Goal: Task Accomplishment & Management: Manage account settings

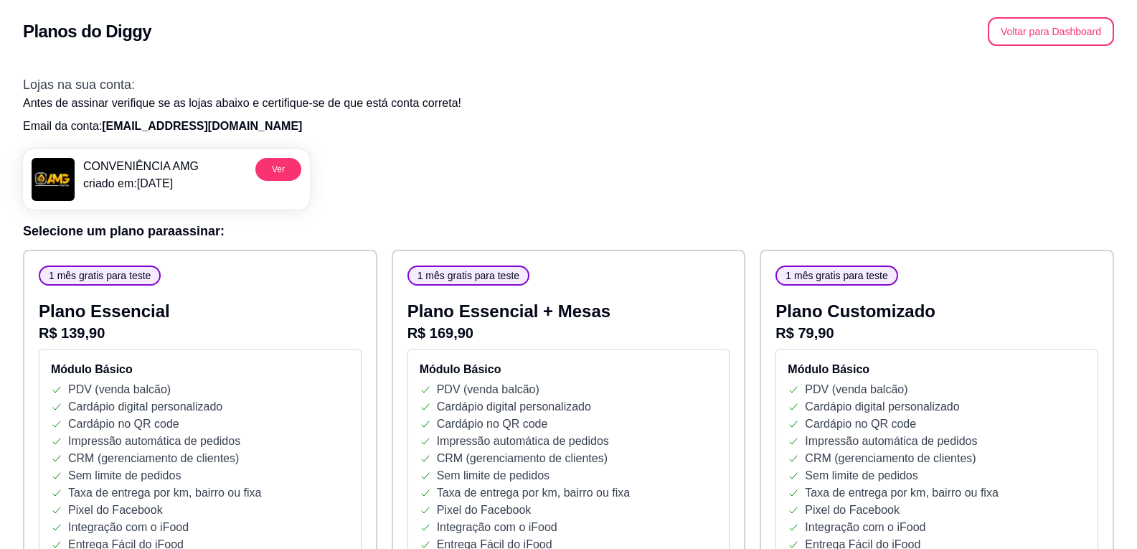
click at [103, 182] on p "criado em: 10/10/25" at bounding box center [141, 183] width 116 height 17
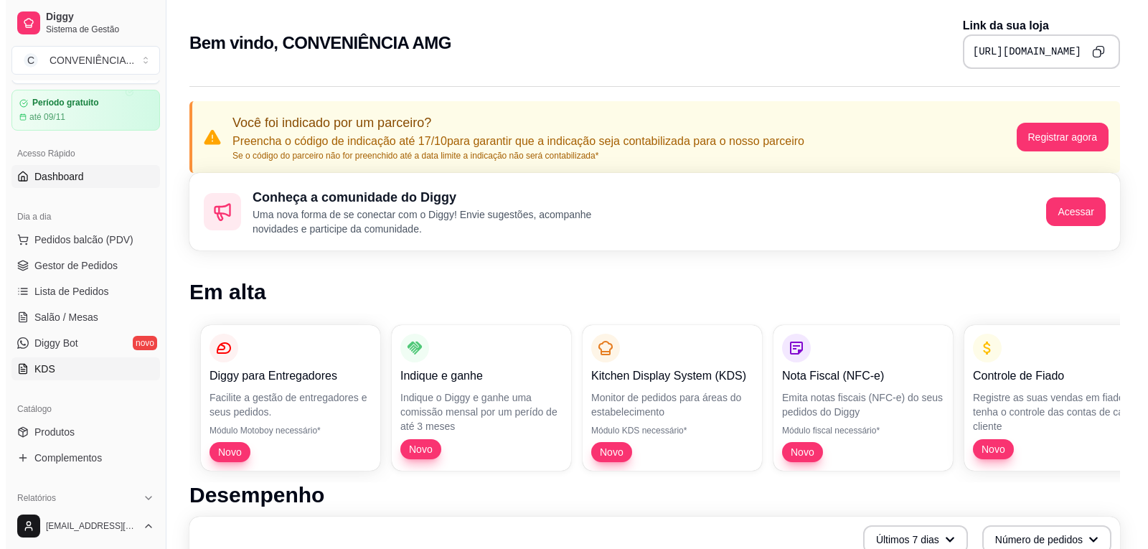
scroll to position [72, 0]
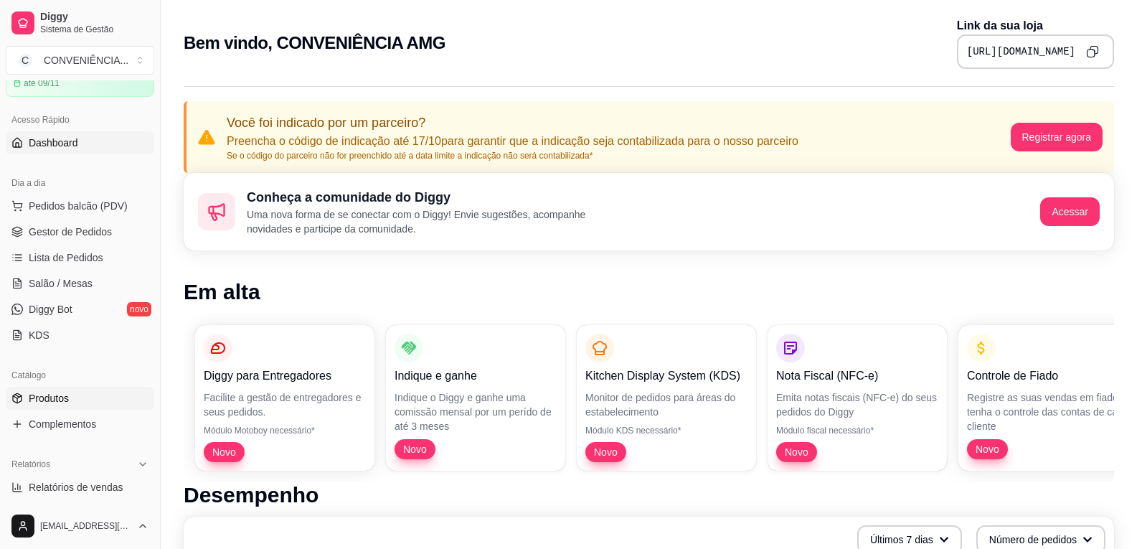
click at [70, 395] on link "Produtos" at bounding box center [80, 398] width 149 height 23
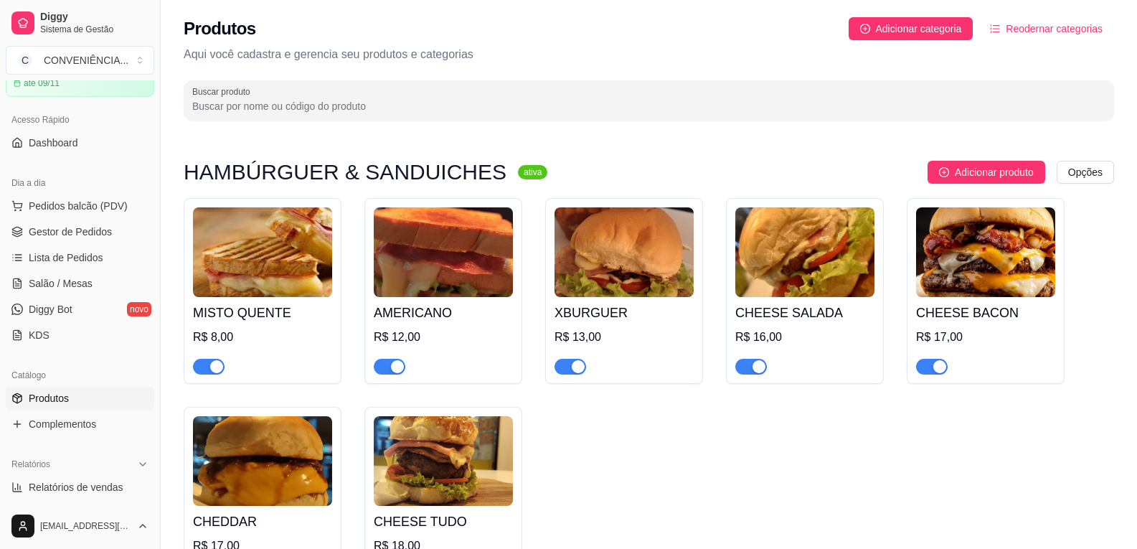
click at [279, 256] on img at bounding box center [262, 252] width 139 height 90
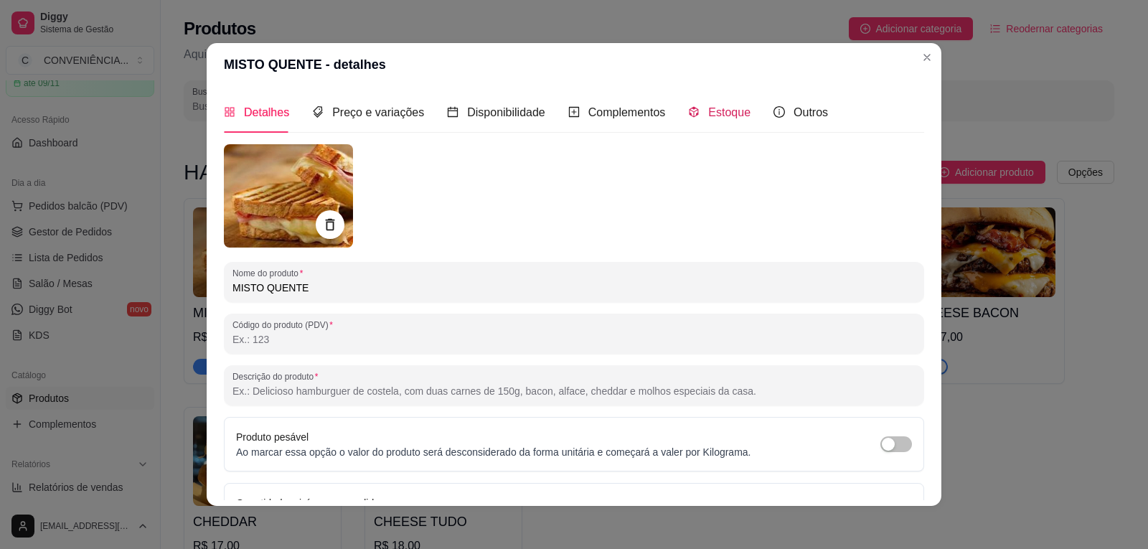
click at [713, 118] on span "Estoque" at bounding box center [729, 112] width 42 height 12
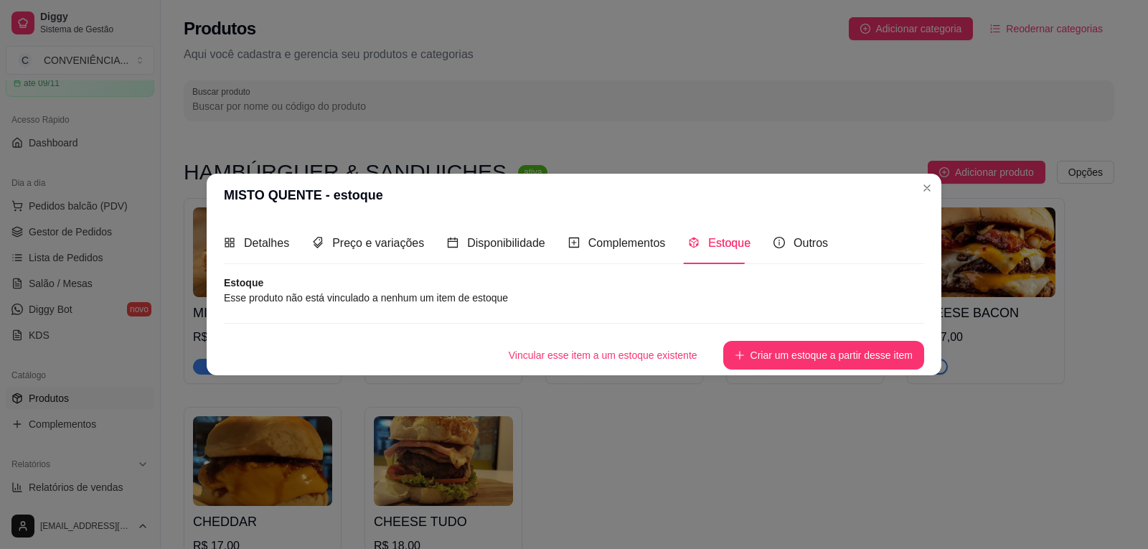
click at [439, 296] on article "Esse produto não está vinculado a nenhum um item de estoque" at bounding box center [574, 298] width 700 height 16
click at [482, 253] on div "Disponibilidade" at bounding box center [496, 242] width 98 height 41
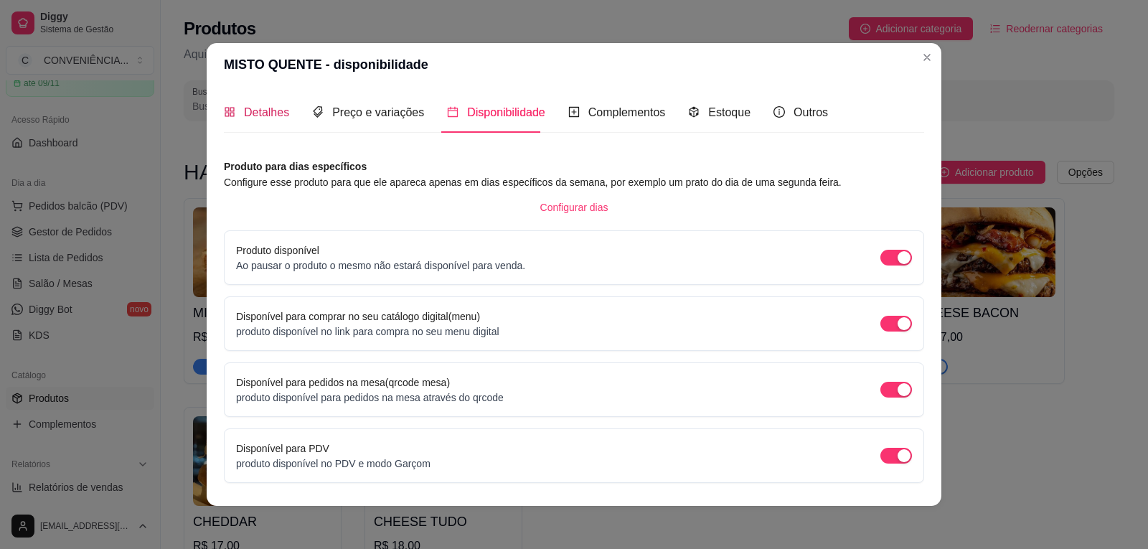
click at [258, 118] on span "Detalhes" at bounding box center [266, 112] width 45 height 12
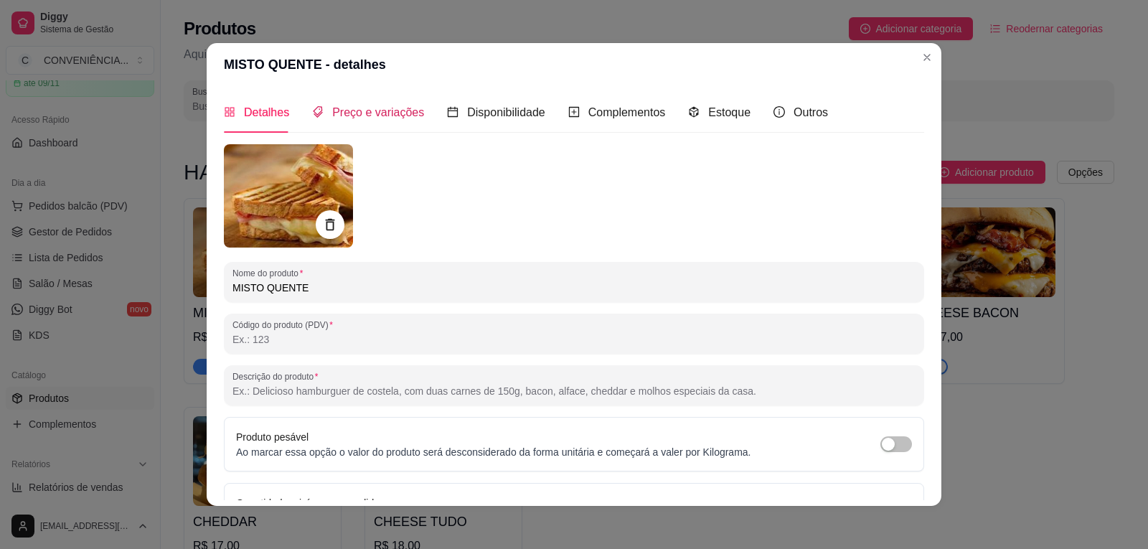
click at [338, 113] on span "Preço e variações" at bounding box center [378, 112] width 92 height 12
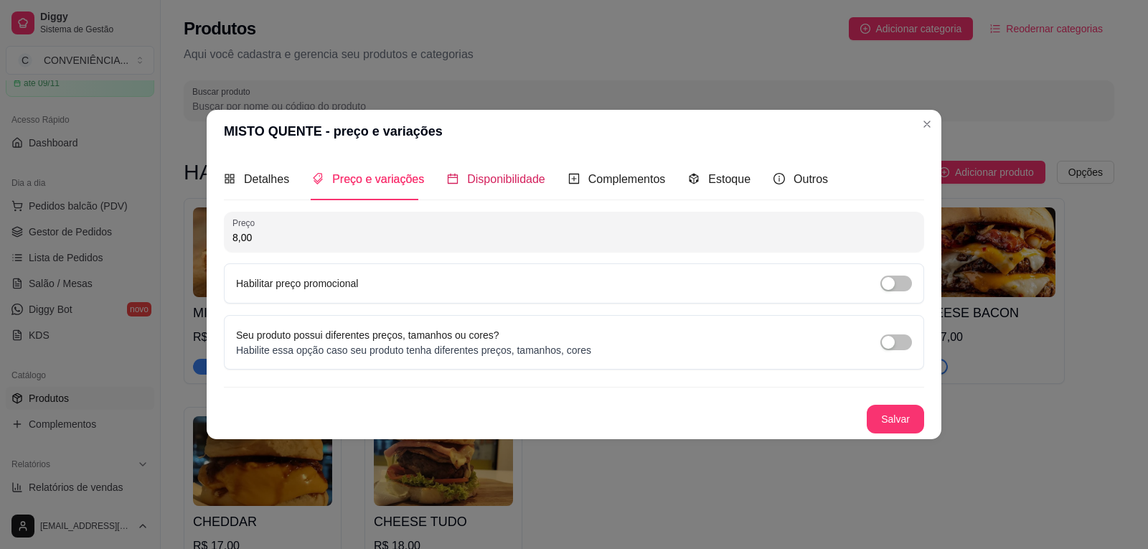
click at [515, 179] on span "Disponibilidade" at bounding box center [506, 179] width 78 height 12
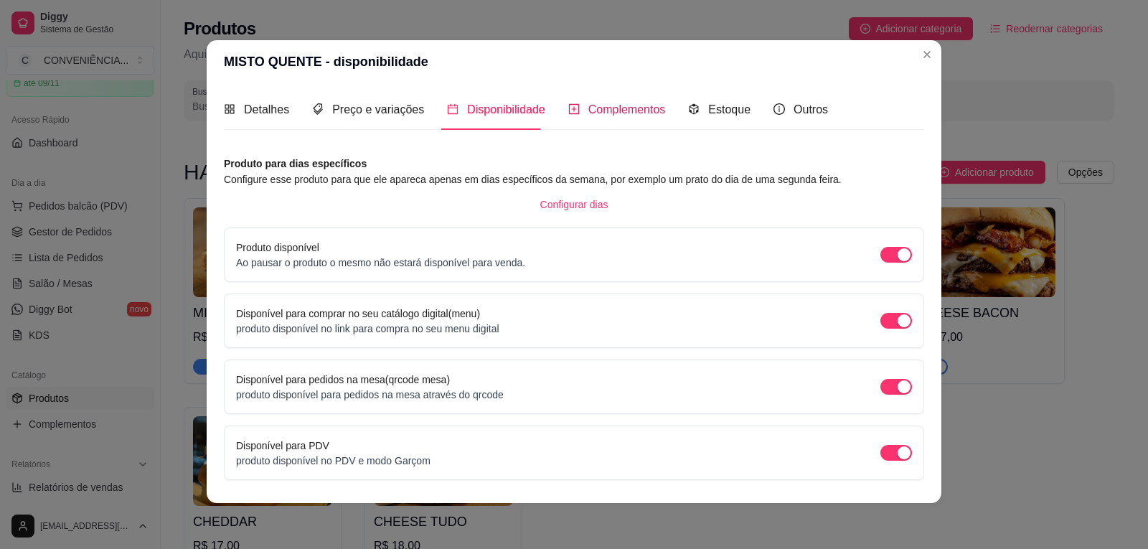
click at [608, 105] on span "Complementos" at bounding box center [627, 109] width 78 height 12
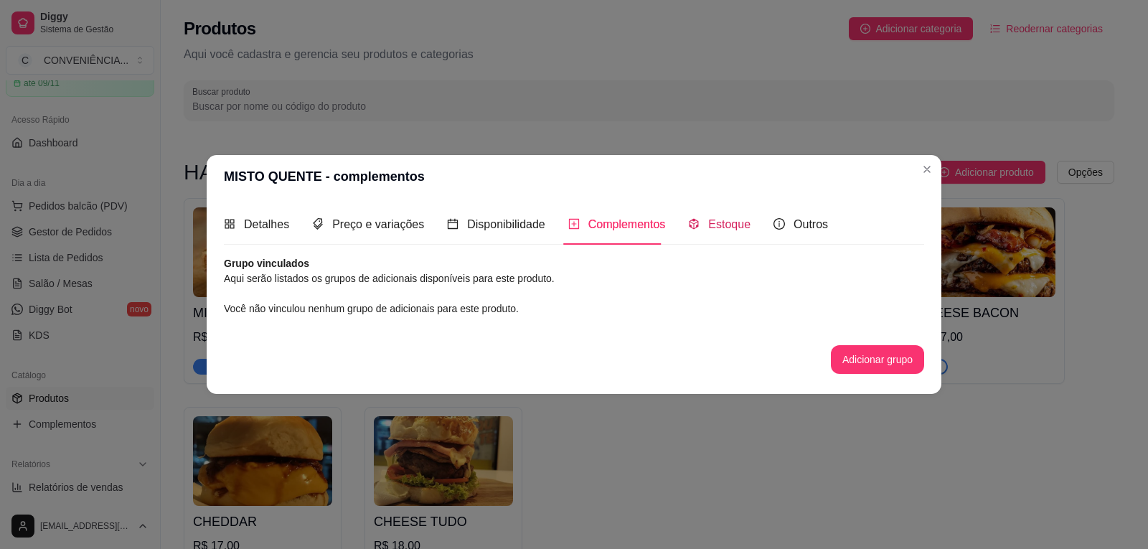
click at [714, 223] on span "Estoque" at bounding box center [729, 224] width 42 height 12
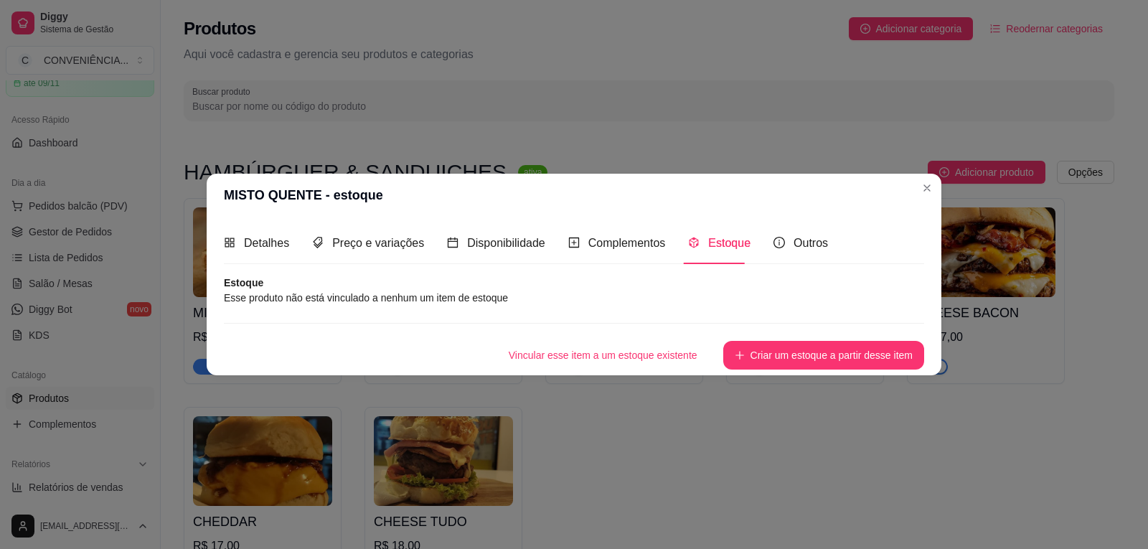
click at [367, 295] on article "Esse produto não está vinculado a nenhum um item de estoque" at bounding box center [574, 298] width 700 height 16
click at [753, 348] on button "Criar um estoque a partir desse item" at bounding box center [823, 355] width 201 height 29
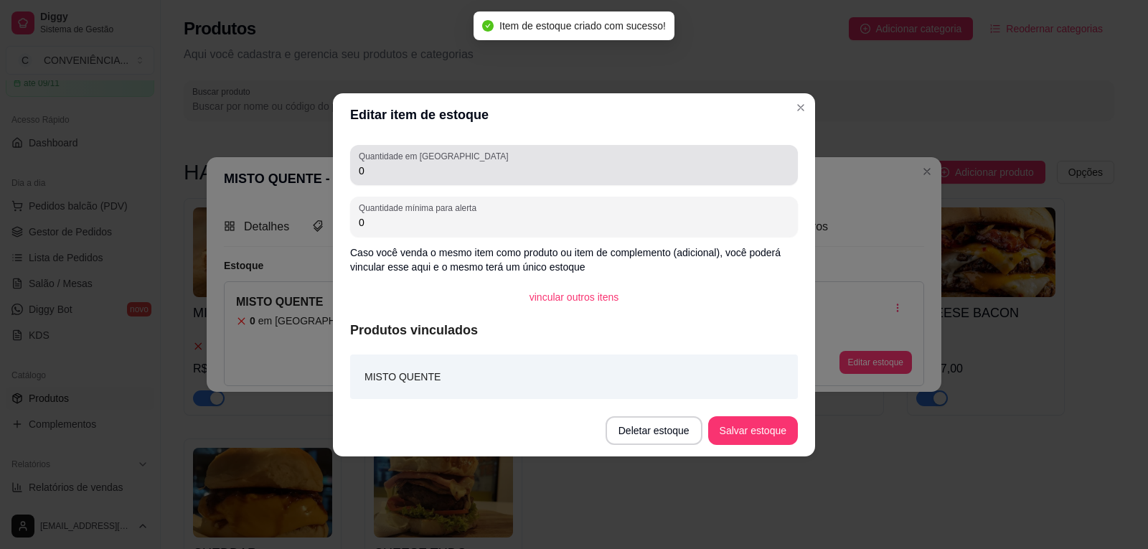
click at [416, 184] on div "Quantidade em estoque 0" at bounding box center [574, 165] width 448 height 40
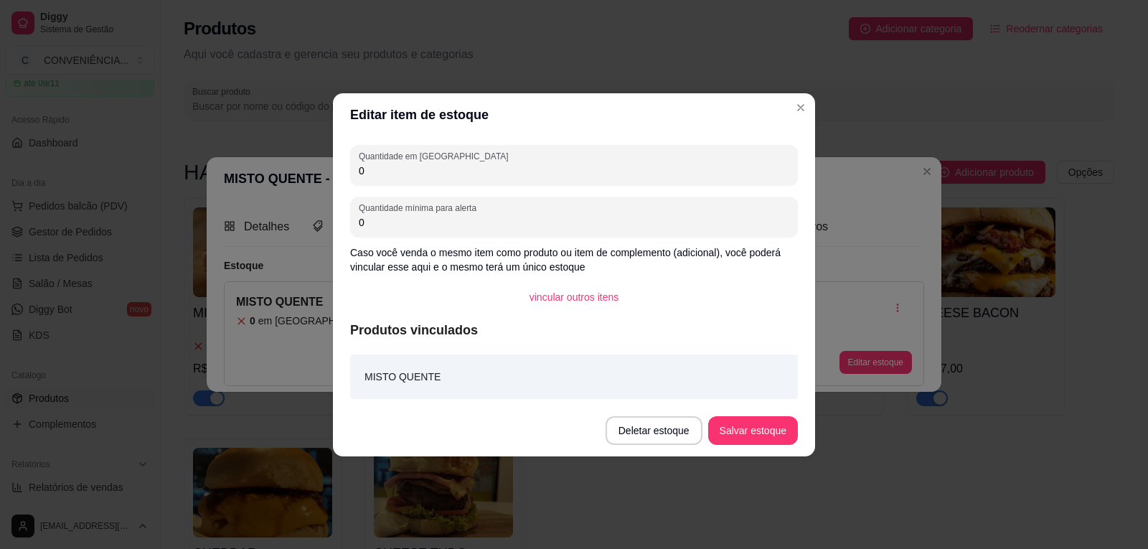
drag, startPoint x: 416, startPoint y: 184, endPoint x: 344, endPoint y: 173, distance: 73.3
click at [344, 173] on div "Quantidade em estoque 0 Quantidade mínima para alerta 0 Caso você venda o mesmo…" at bounding box center [574, 270] width 482 height 268
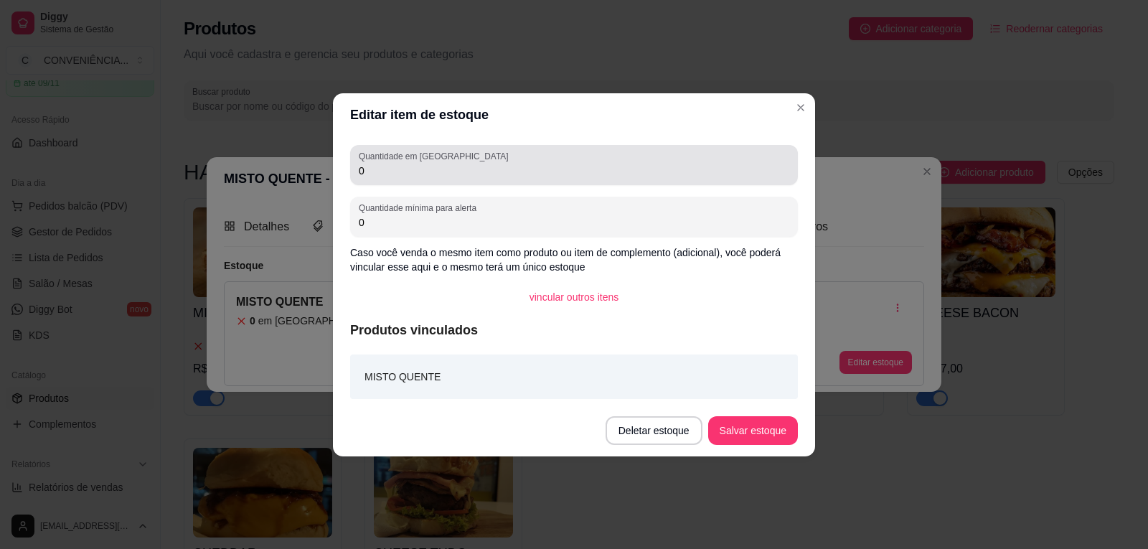
click at [383, 177] on input "0" at bounding box center [574, 171] width 431 height 14
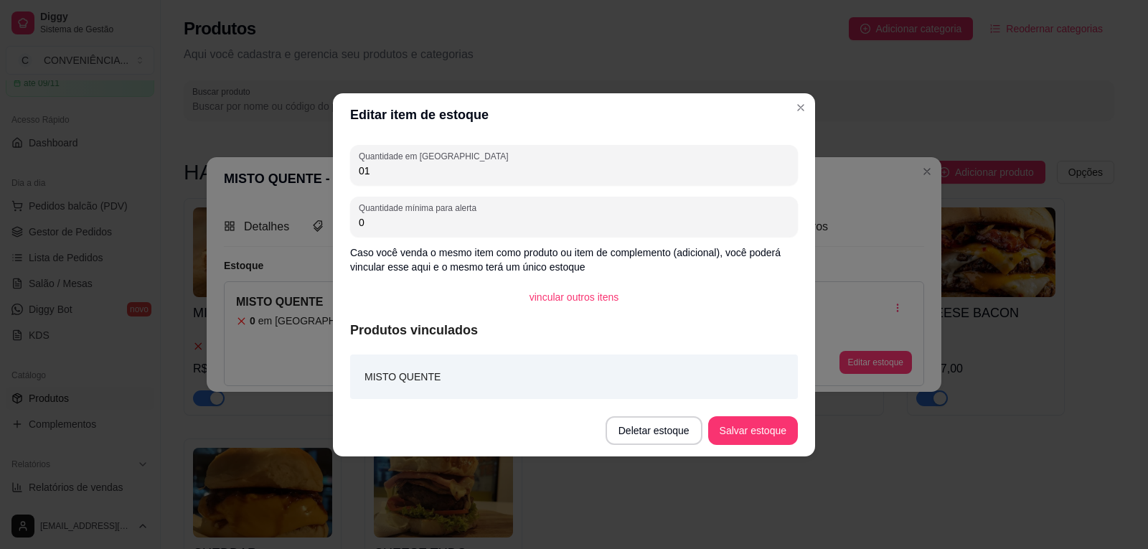
type input "0"
type input "10"
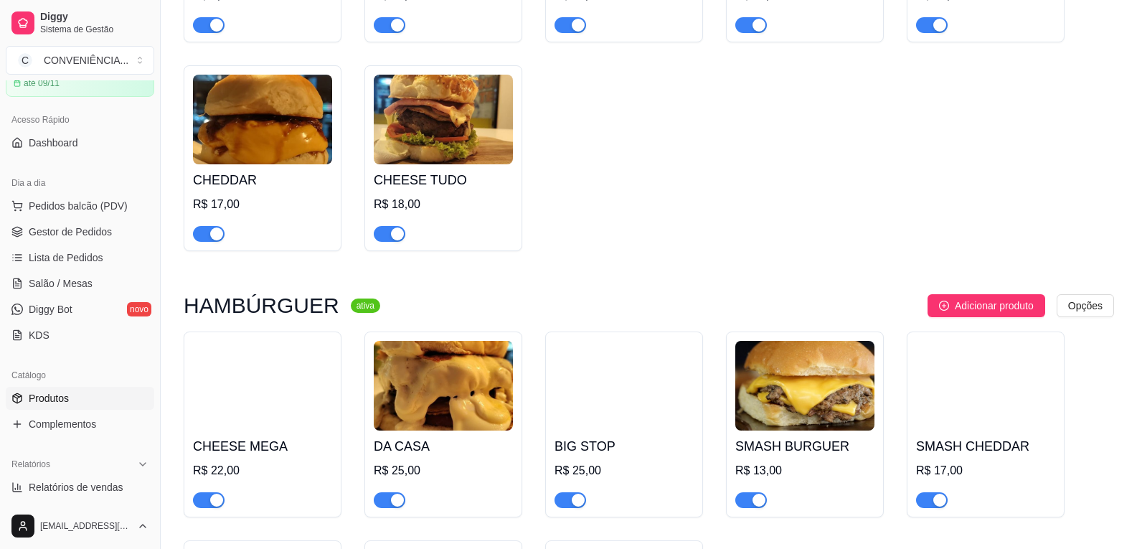
scroll to position [502, 0]
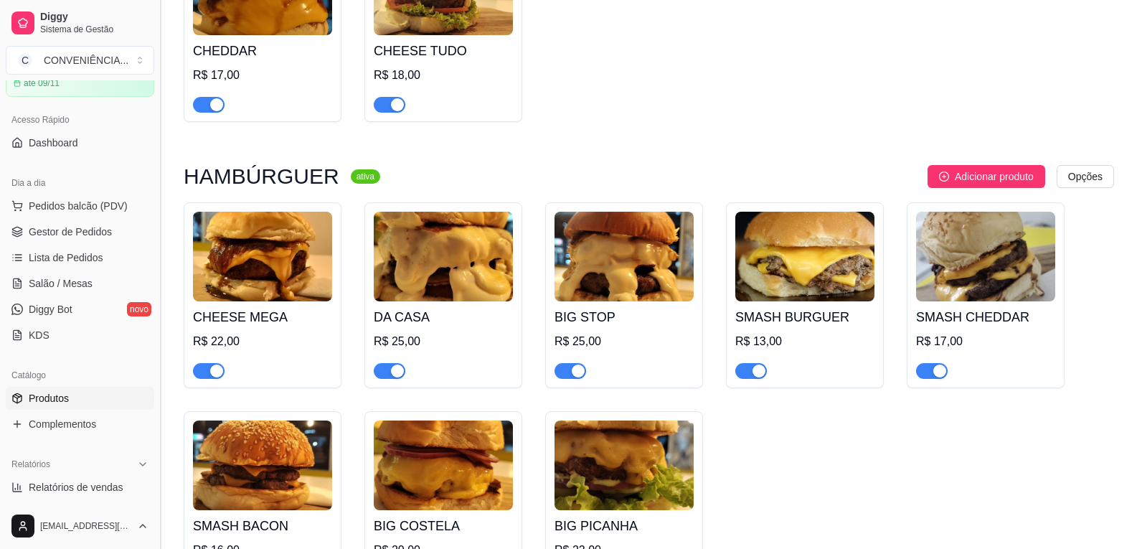
click at [156, 173] on button "Toggle Sidebar" at bounding box center [159, 274] width 11 height 549
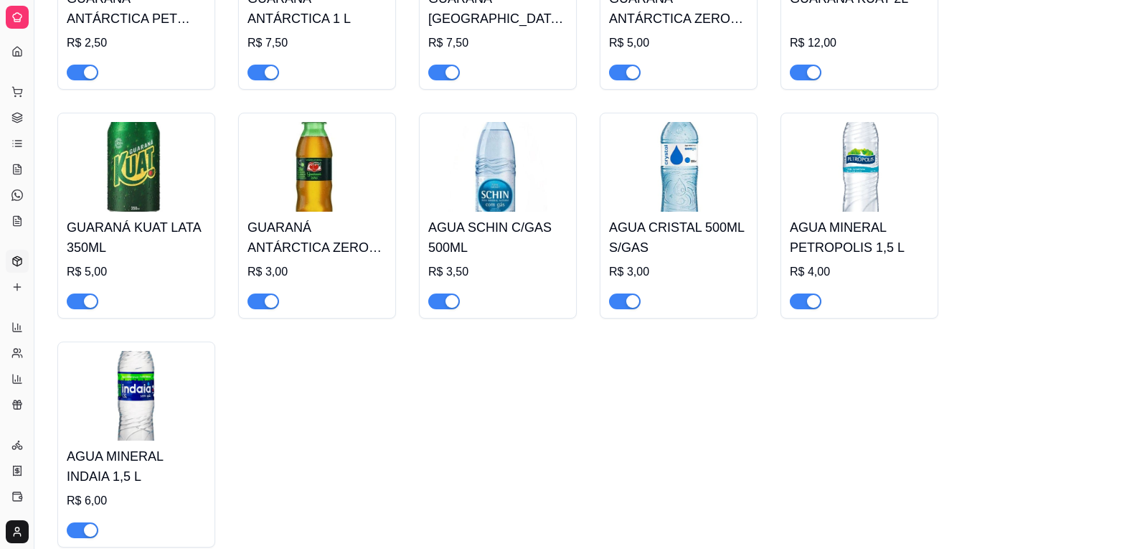
scroll to position [4139, 0]
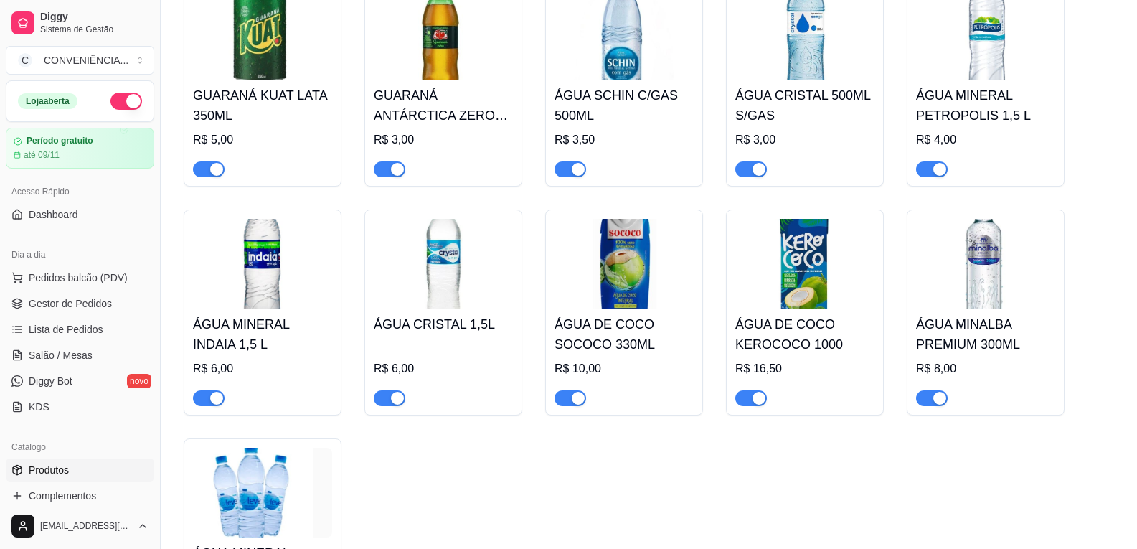
scroll to position [4139, 0]
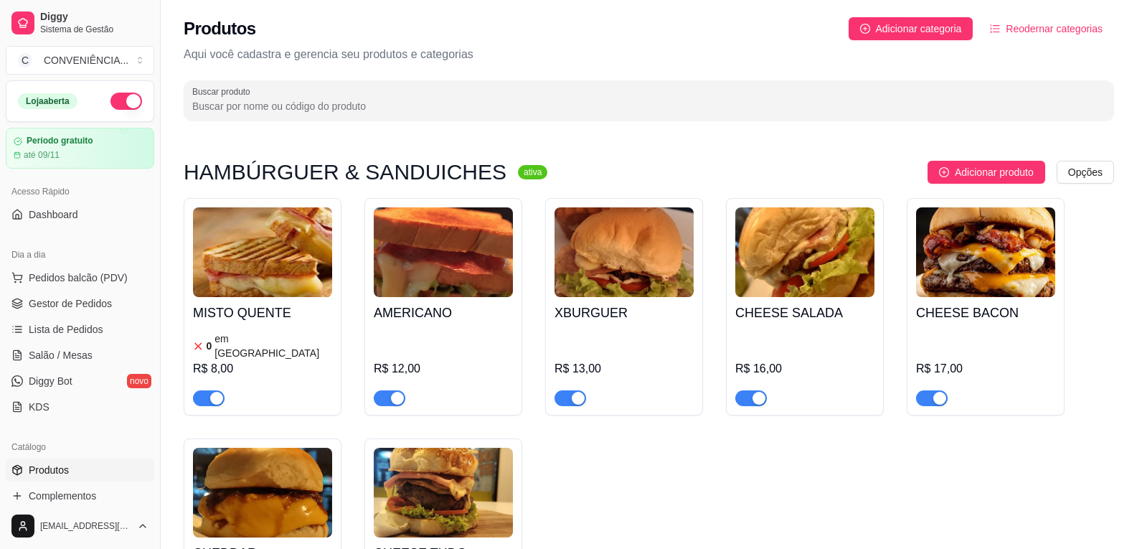
click at [265, 360] on div "R$ 8,00" at bounding box center [262, 368] width 139 height 17
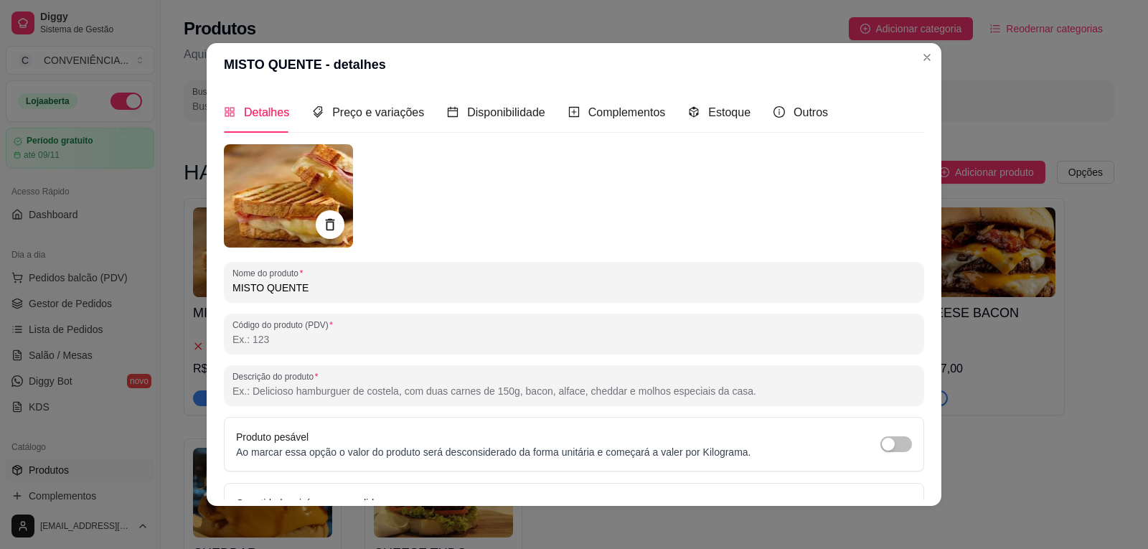
click at [739, 118] on div "Detalhes Preço e variações Disponibilidade Complementos Estoque Outros" at bounding box center [526, 112] width 604 height 41
click at [708, 109] on span "Estoque" at bounding box center [729, 112] width 42 height 12
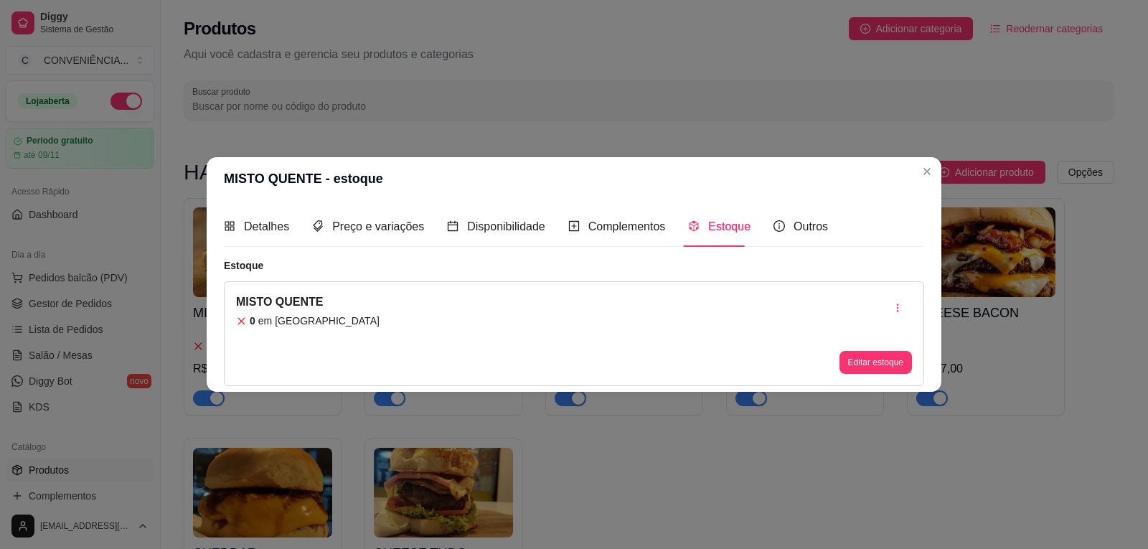
click at [275, 323] on article "em [GEOGRAPHIC_DATA]" at bounding box center [318, 321] width 121 height 14
click at [723, 240] on div "Estoque" at bounding box center [719, 226] width 62 height 41
click at [848, 360] on button "Editar estoque" at bounding box center [875, 363] width 70 height 22
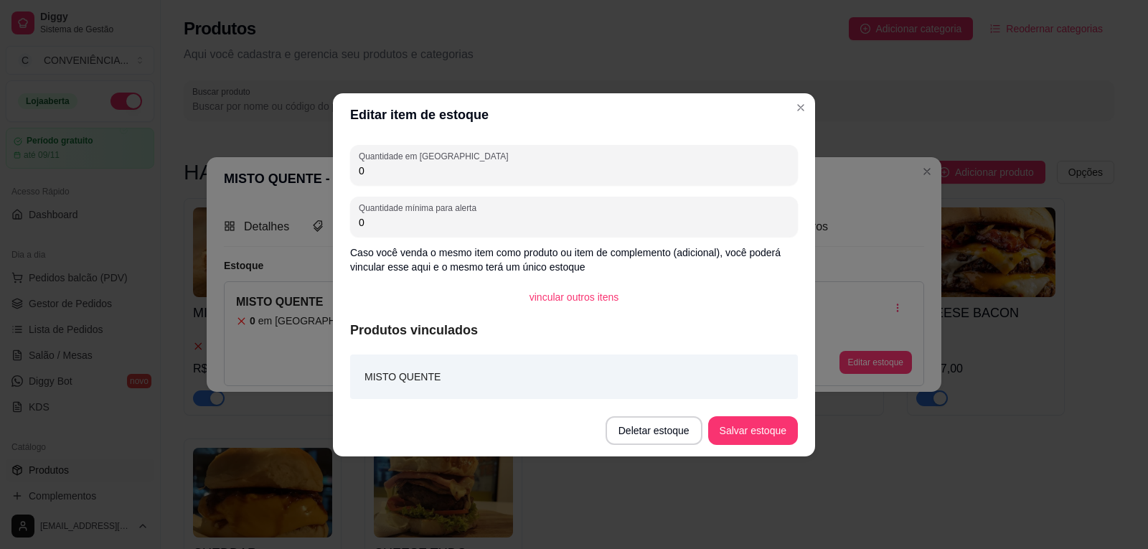
drag, startPoint x: 367, startPoint y: 172, endPoint x: 349, endPoint y: 172, distance: 18.7
click at [349, 172] on div "Quantidade em estoque 0 Quantidade mínima para alerta 0 Caso você venda o mesmo…" at bounding box center [574, 270] width 482 height 268
type input "10"
click at [747, 423] on button "Salvar estoque" at bounding box center [753, 430] width 90 height 29
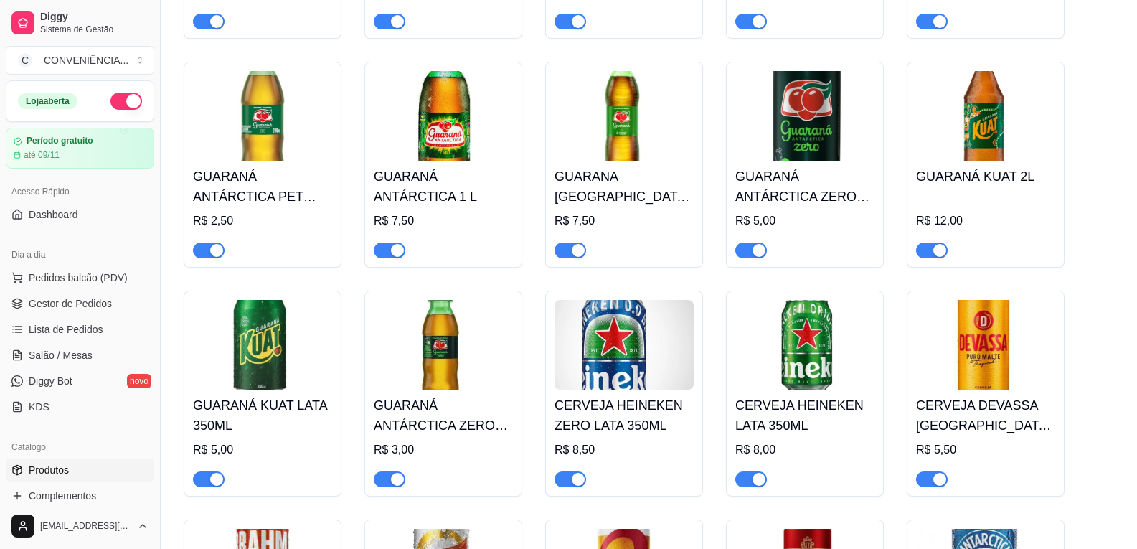
scroll to position [4154, 0]
